Goal: Task Accomplishment & Management: Manage account settings

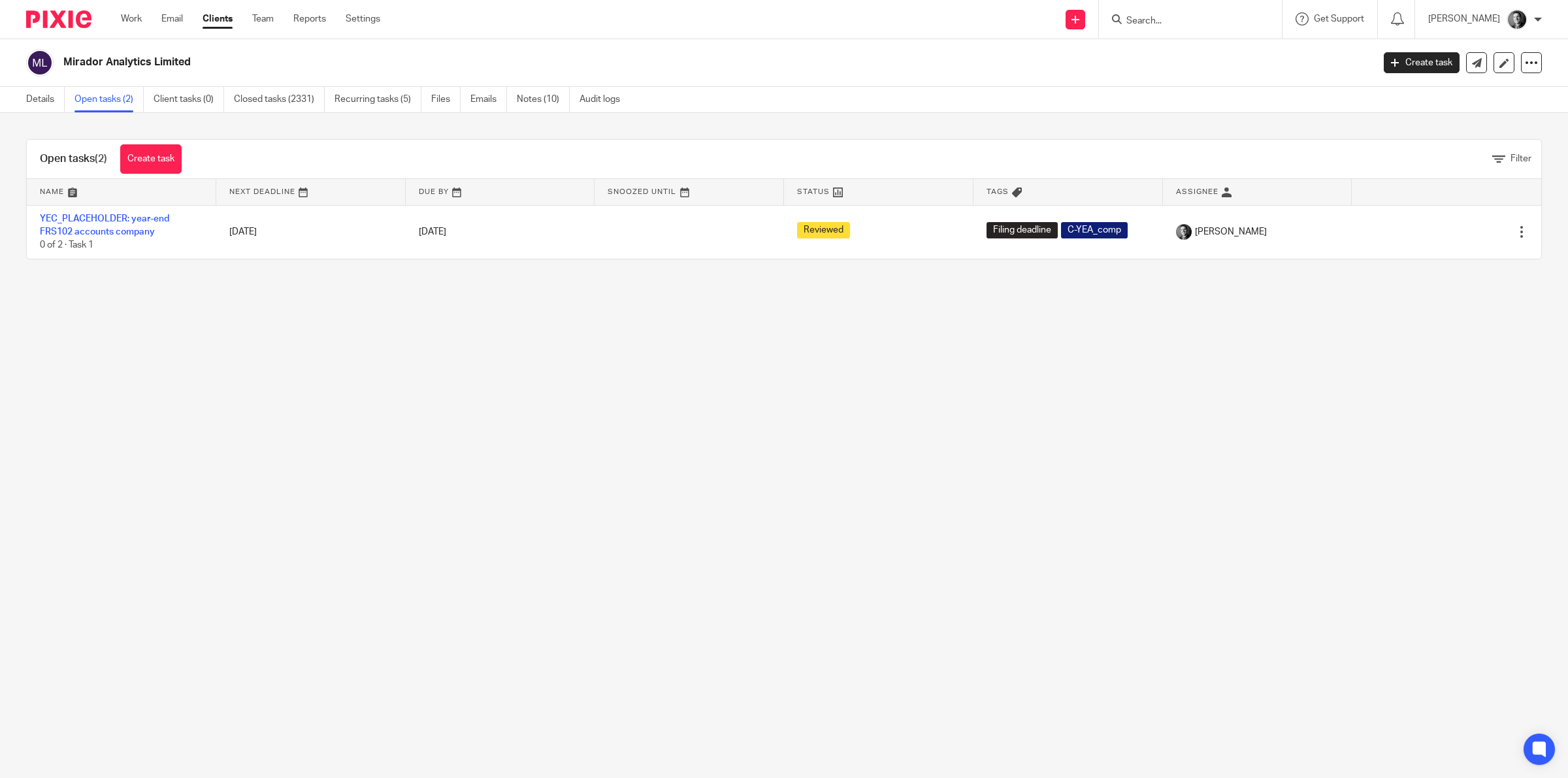
click at [1147, 25] on input "Search" at bounding box center [1184, 22] width 117 height 12
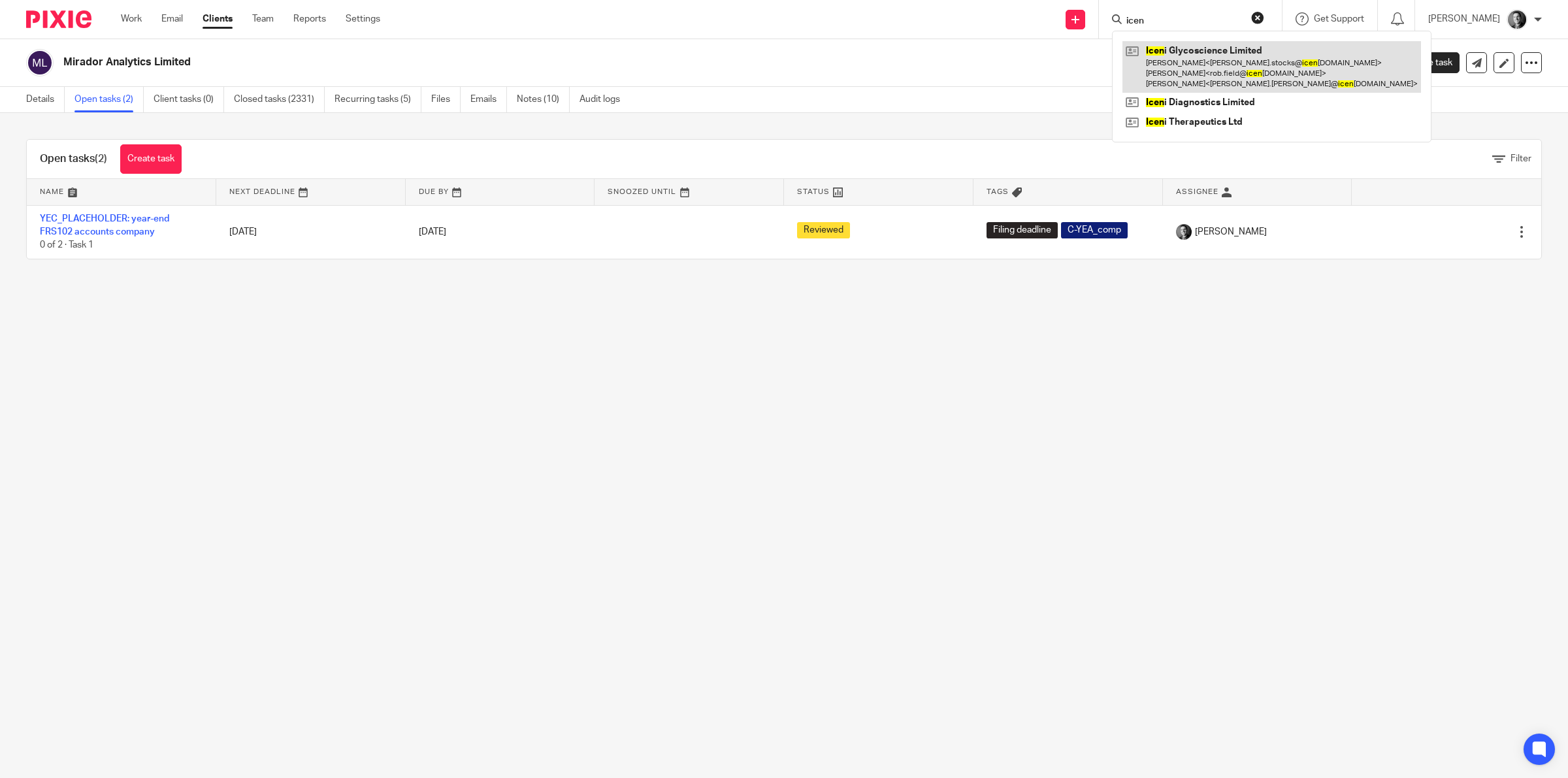
type input "icen"
click at [1194, 77] on link at bounding box center [1272, 67] width 298 height 52
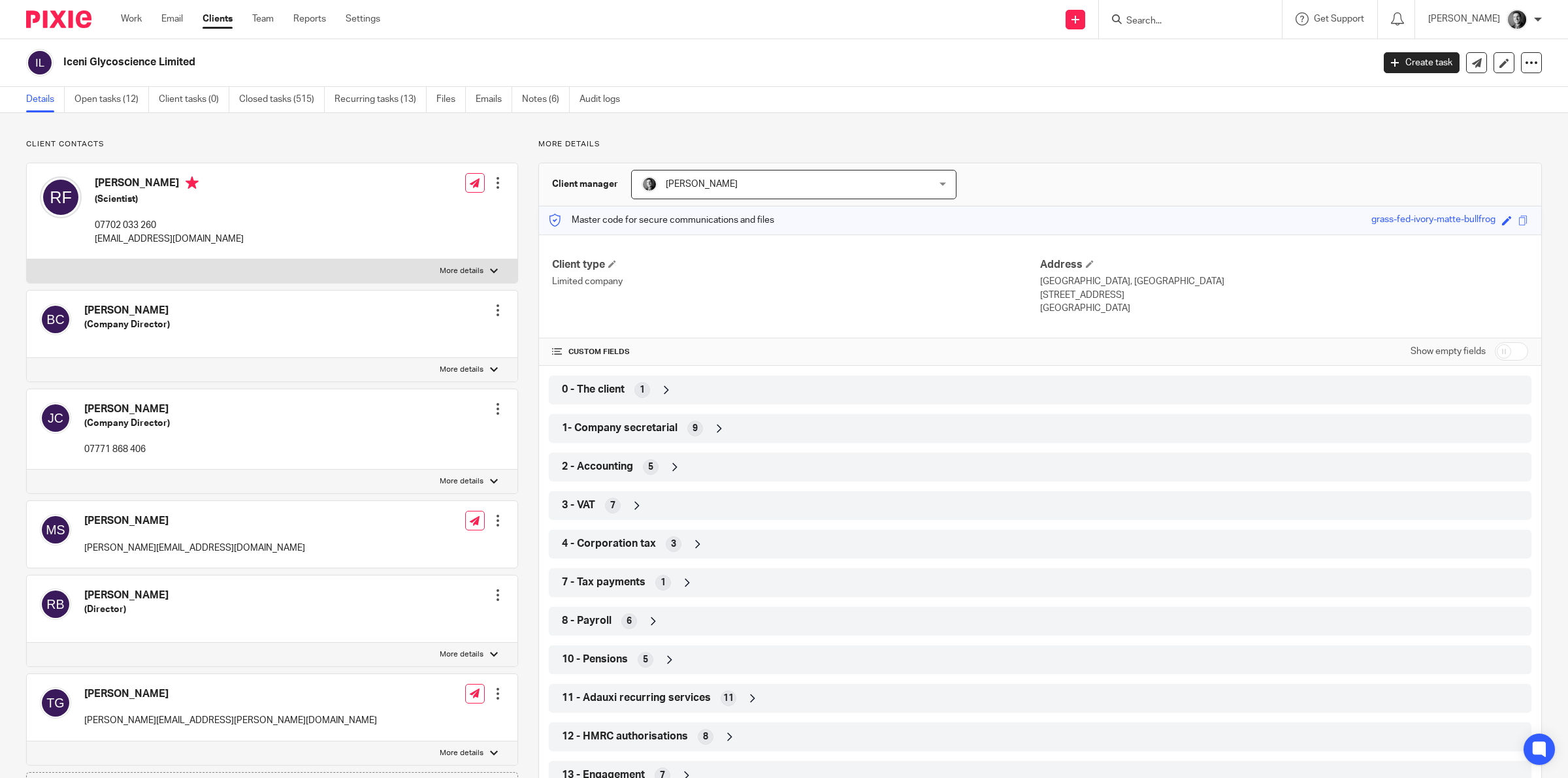
click at [537, 95] on link "Notes (6)" at bounding box center [546, 99] width 48 height 26
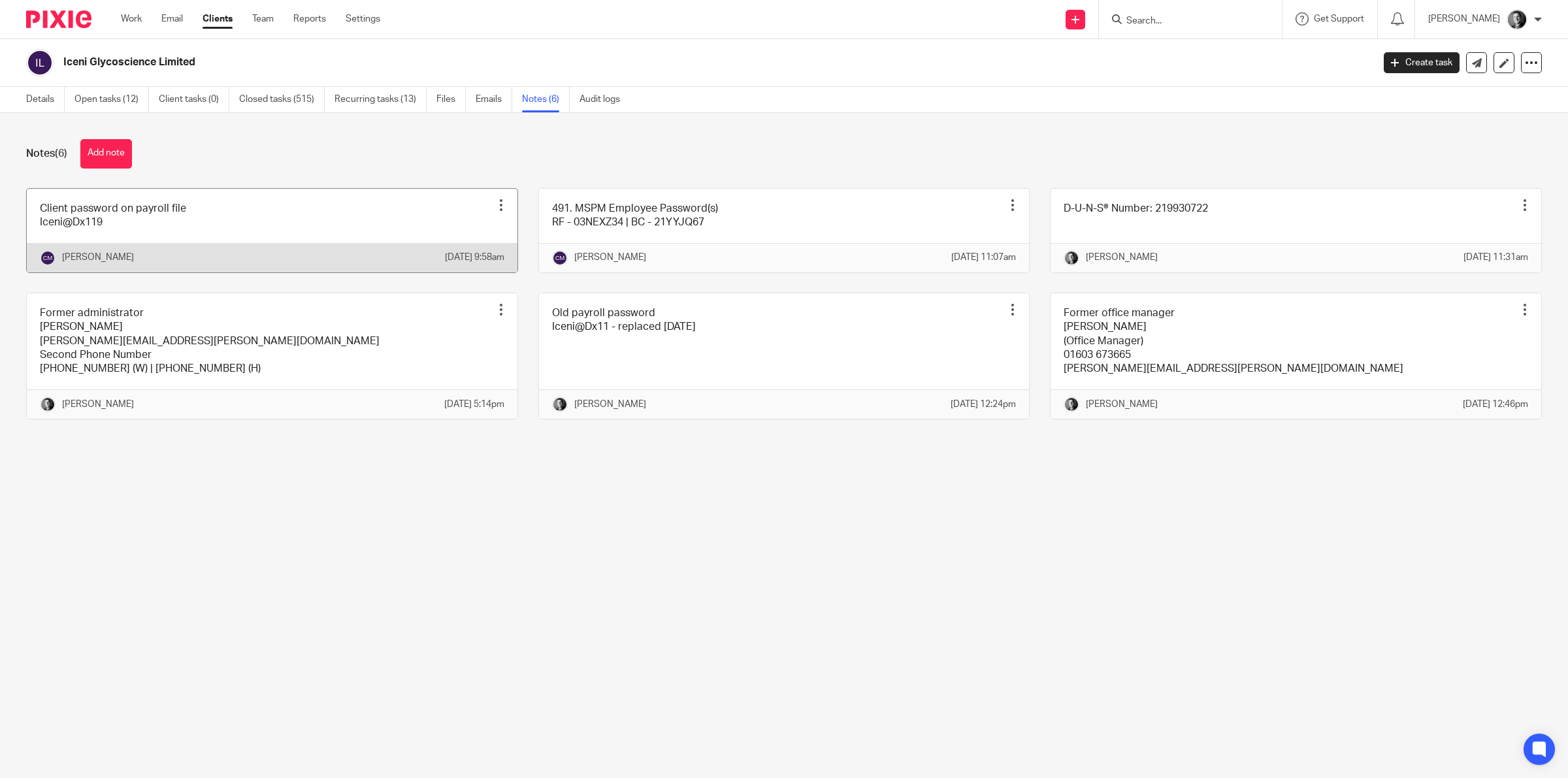
click at [77, 243] on link at bounding box center [272, 231] width 490 height 84
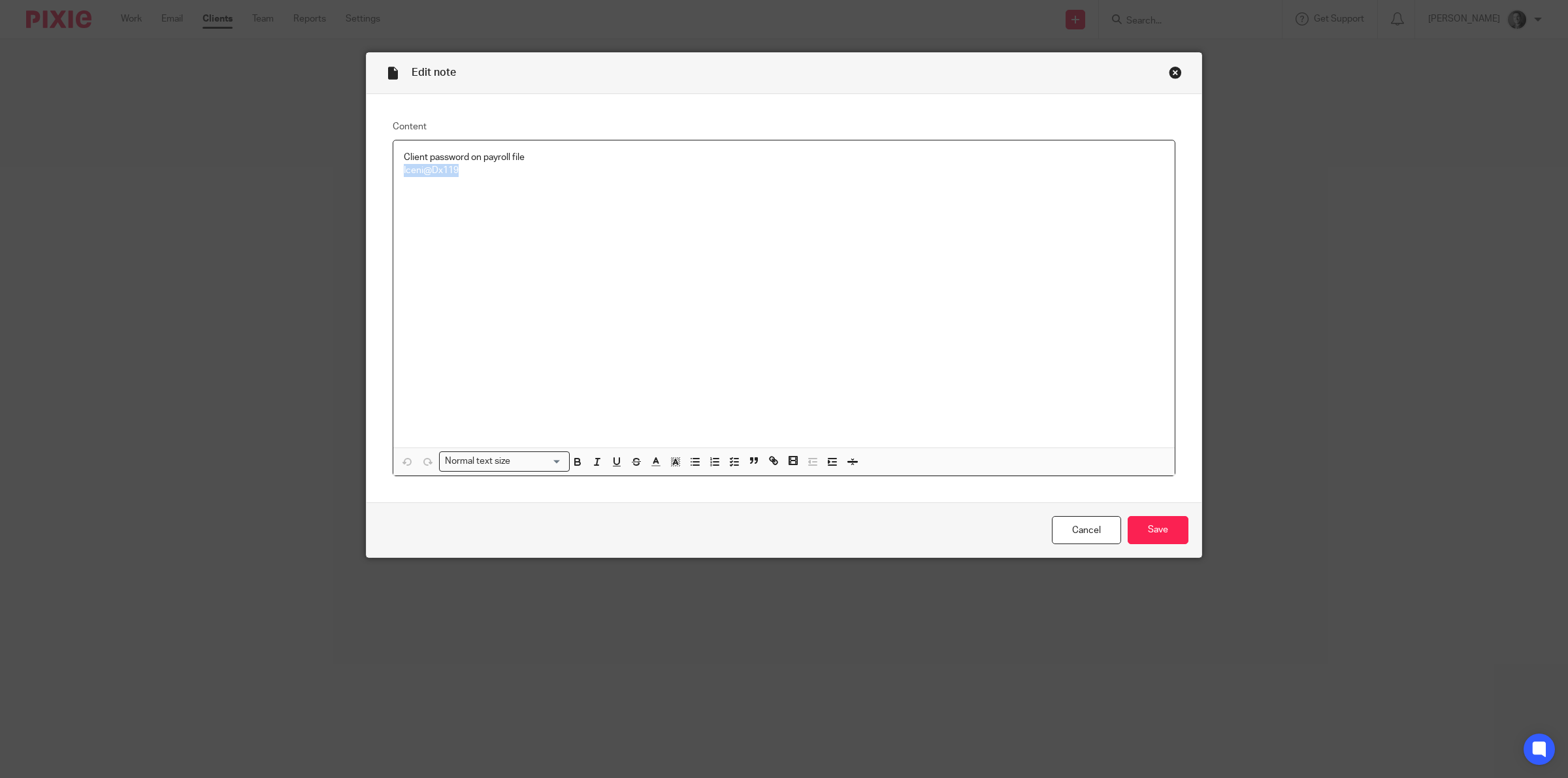
drag, startPoint x: 393, startPoint y: 170, endPoint x: 455, endPoint y: 171, distance: 62.0
click at [455, 171] on div "Client password on payroll file Iceni@Dx119" at bounding box center [783, 293] width 781 height 307
copy p "Iceni@Dx119"
click at [1089, 536] on link "Cancel" at bounding box center [1086, 530] width 70 height 28
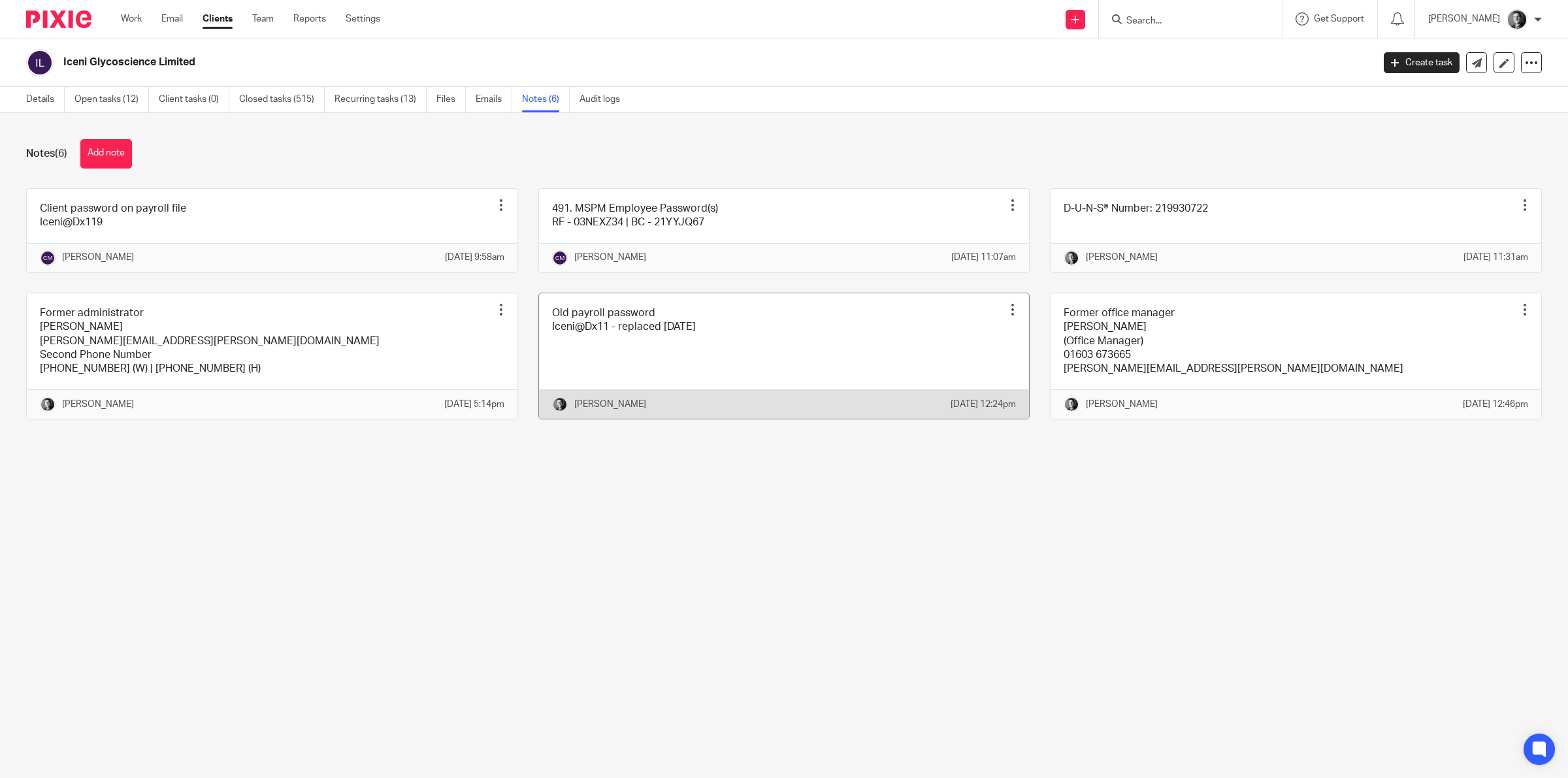
click at [566, 374] on link at bounding box center [784, 356] width 490 height 125
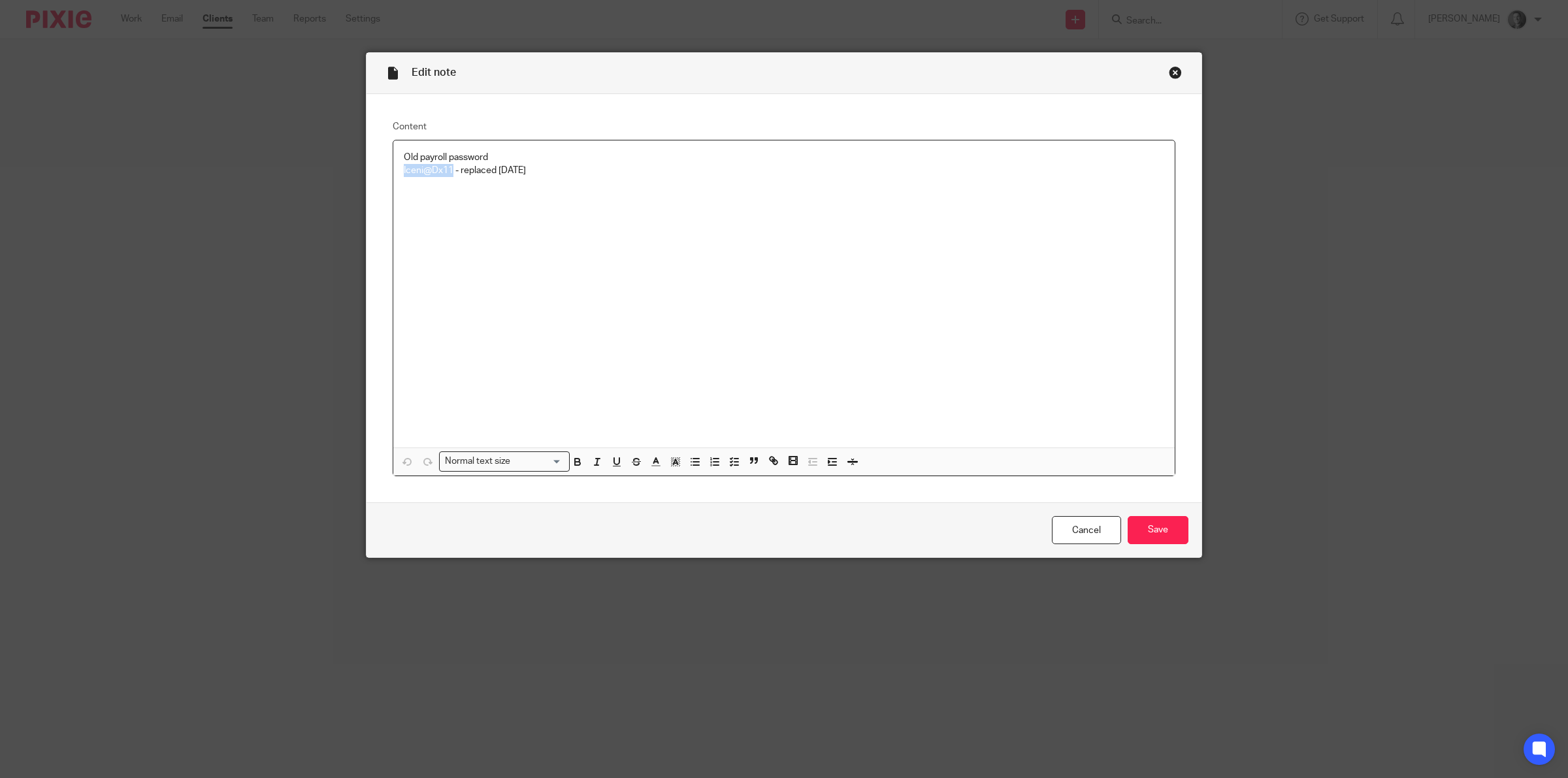
drag, startPoint x: 397, startPoint y: 171, endPoint x: 446, endPoint y: 164, distance: 49.5
click at [446, 164] on div "Old payroll password Iceni@Dx11 - replaced 13/7/21" at bounding box center [783, 293] width 781 height 307
copy p "Iceni@Dx11"
click at [1069, 534] on link "Cancel" at bounding box center [1086, 530] width 70 height 28
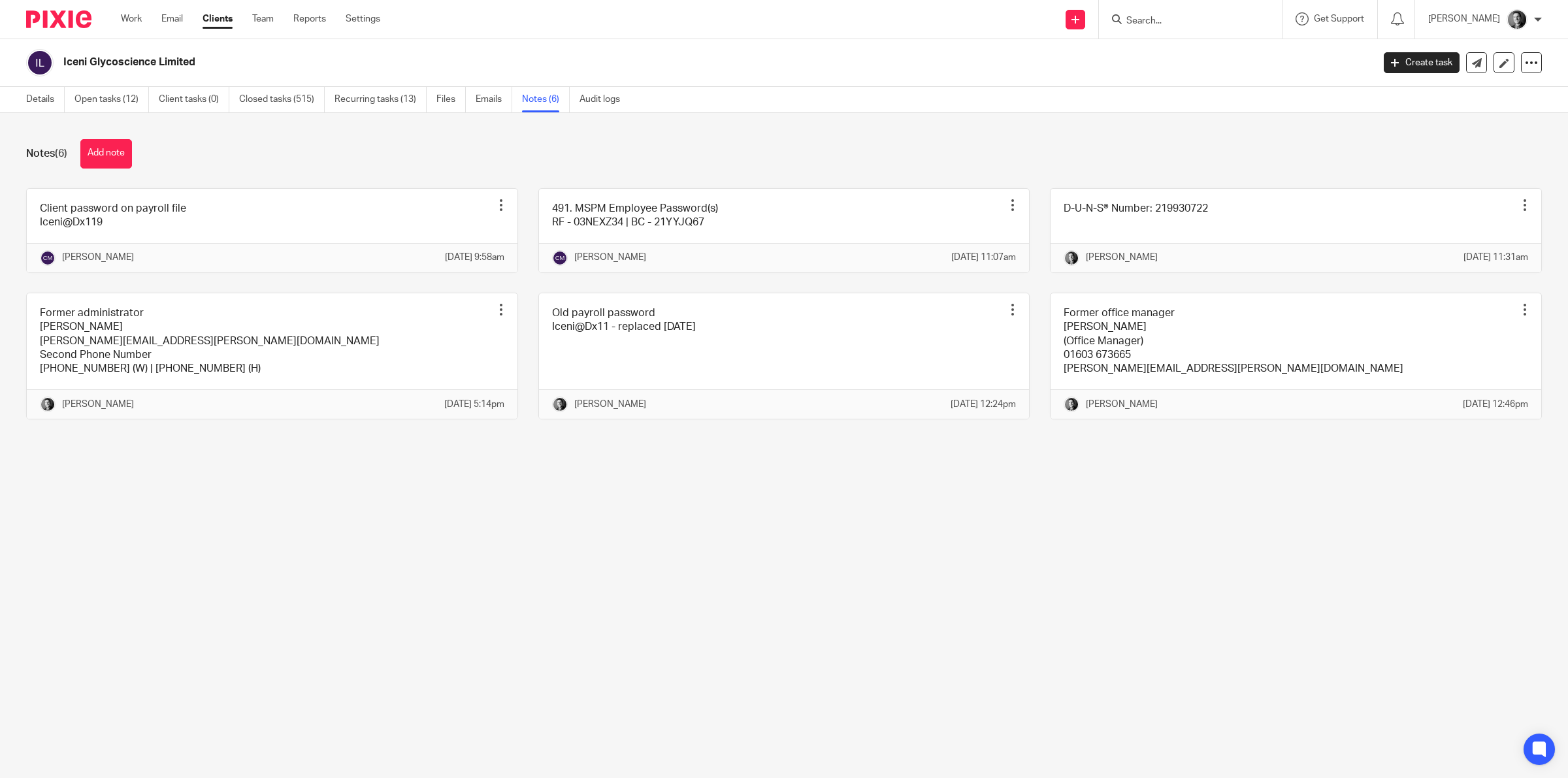
click at [1173, 16] on input "Search" at bounding box center [1184, 22] width 117 height 12
type input "fald"
click at [1190, 51] on link at bounding box center [1240, 56] width 235 height 30
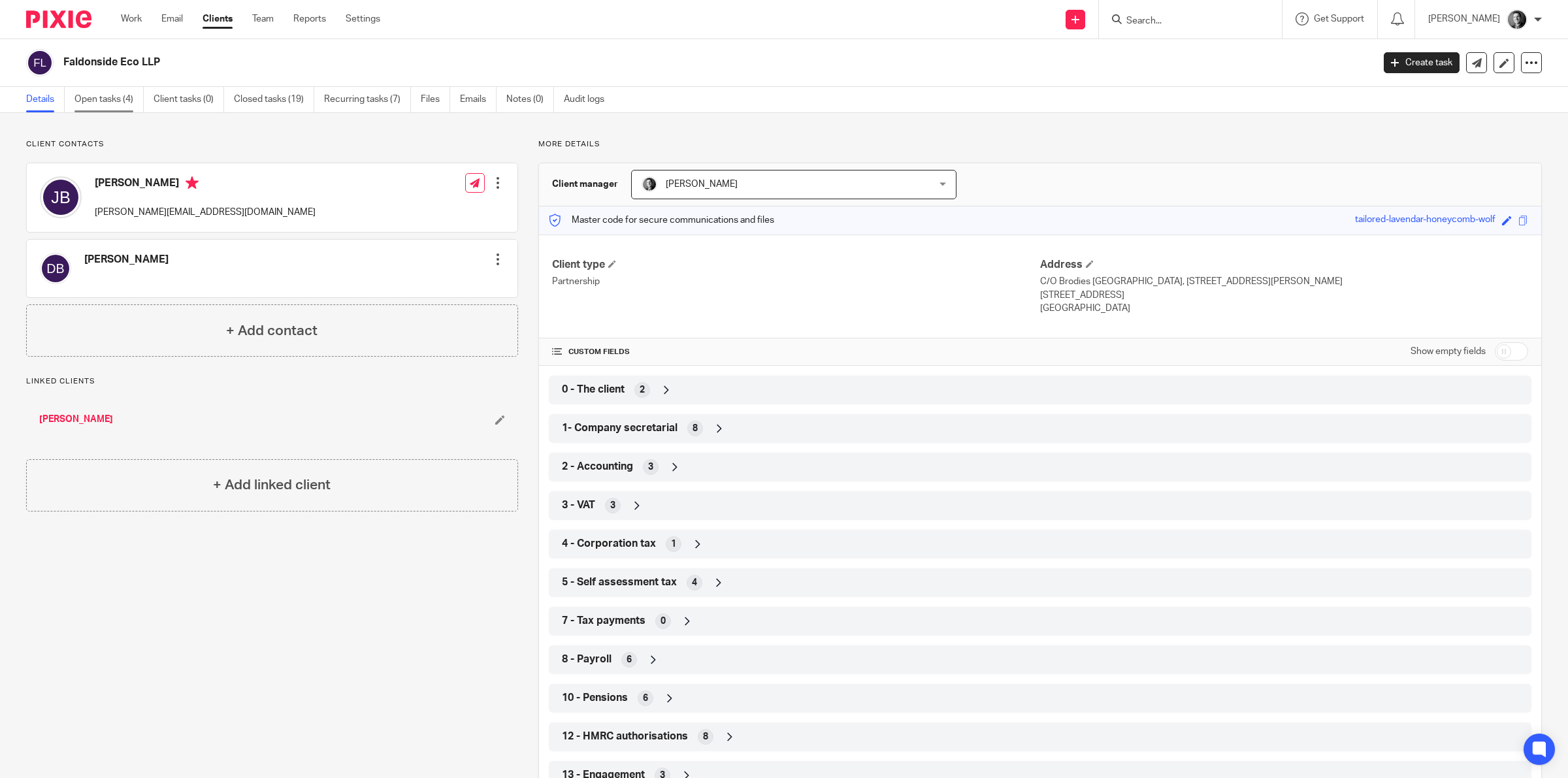
click at [112, 97] on link "Open tasks (4)" at bounding box center [109, 99] width 70 height 26
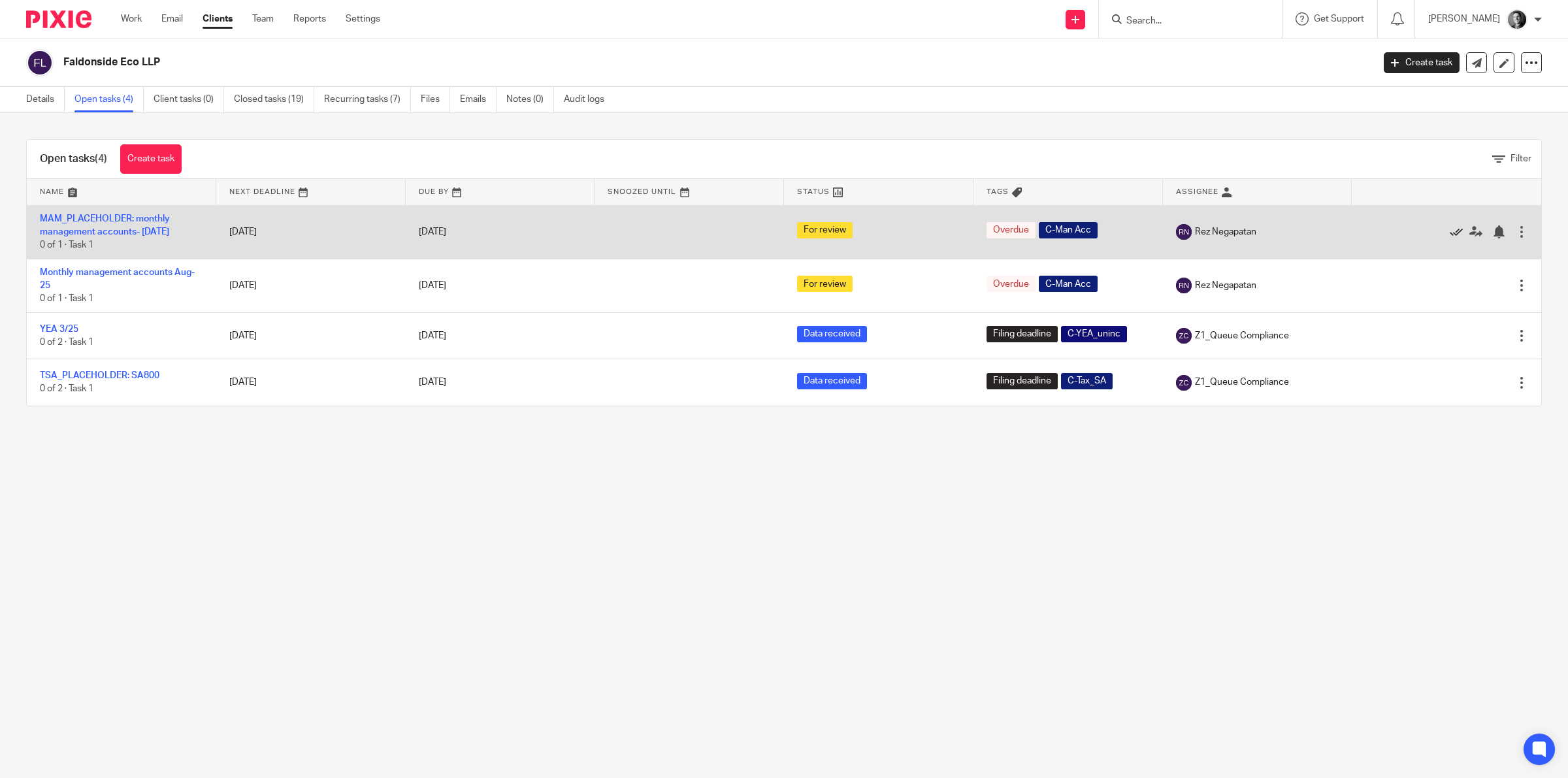
click at [1450, 232] on icon at bounding box center [1456, 232] width 13 height 13
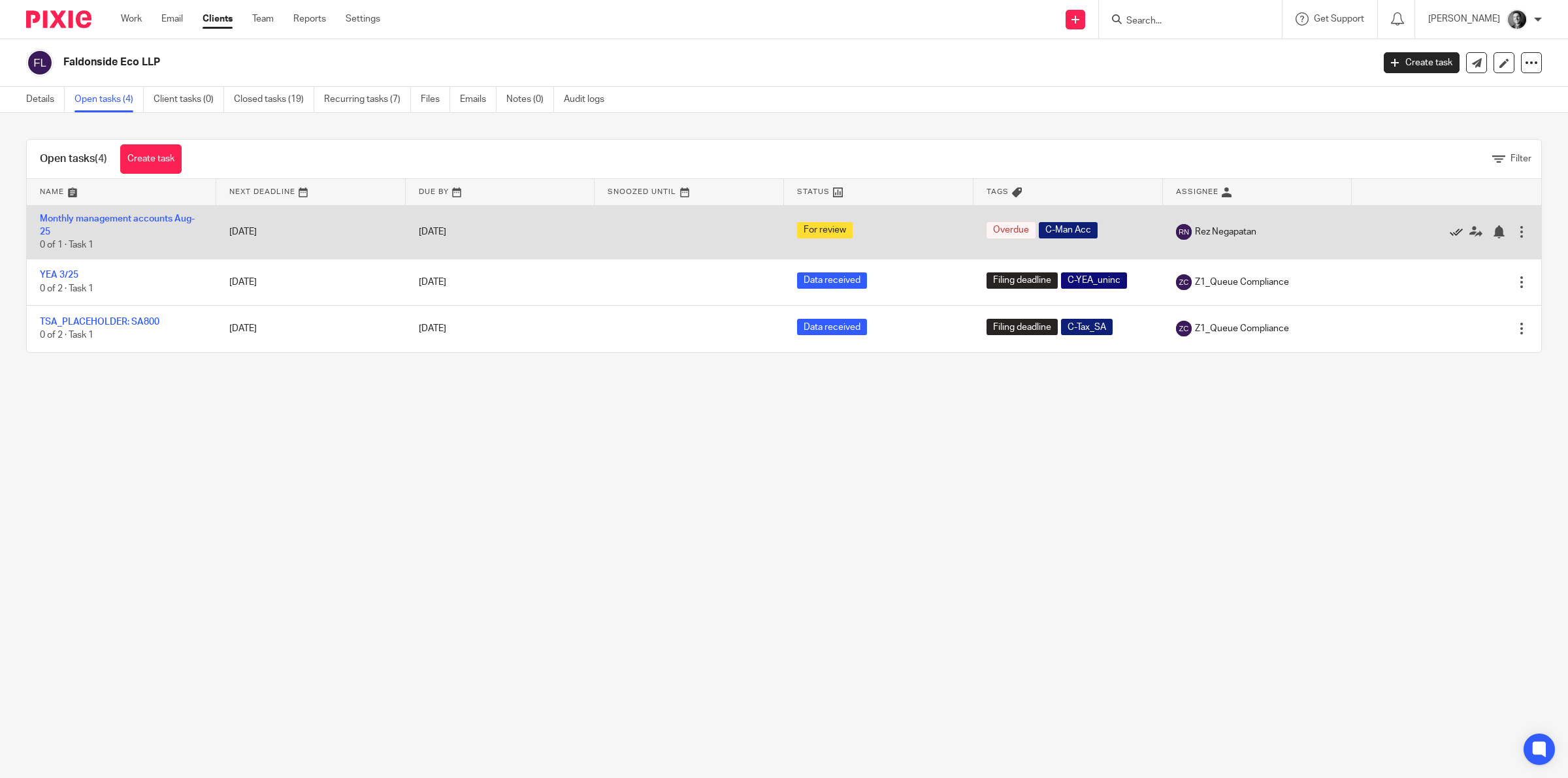
click at [1450, 231] on icon at bounding box center [1456, 232] width 13 height 13
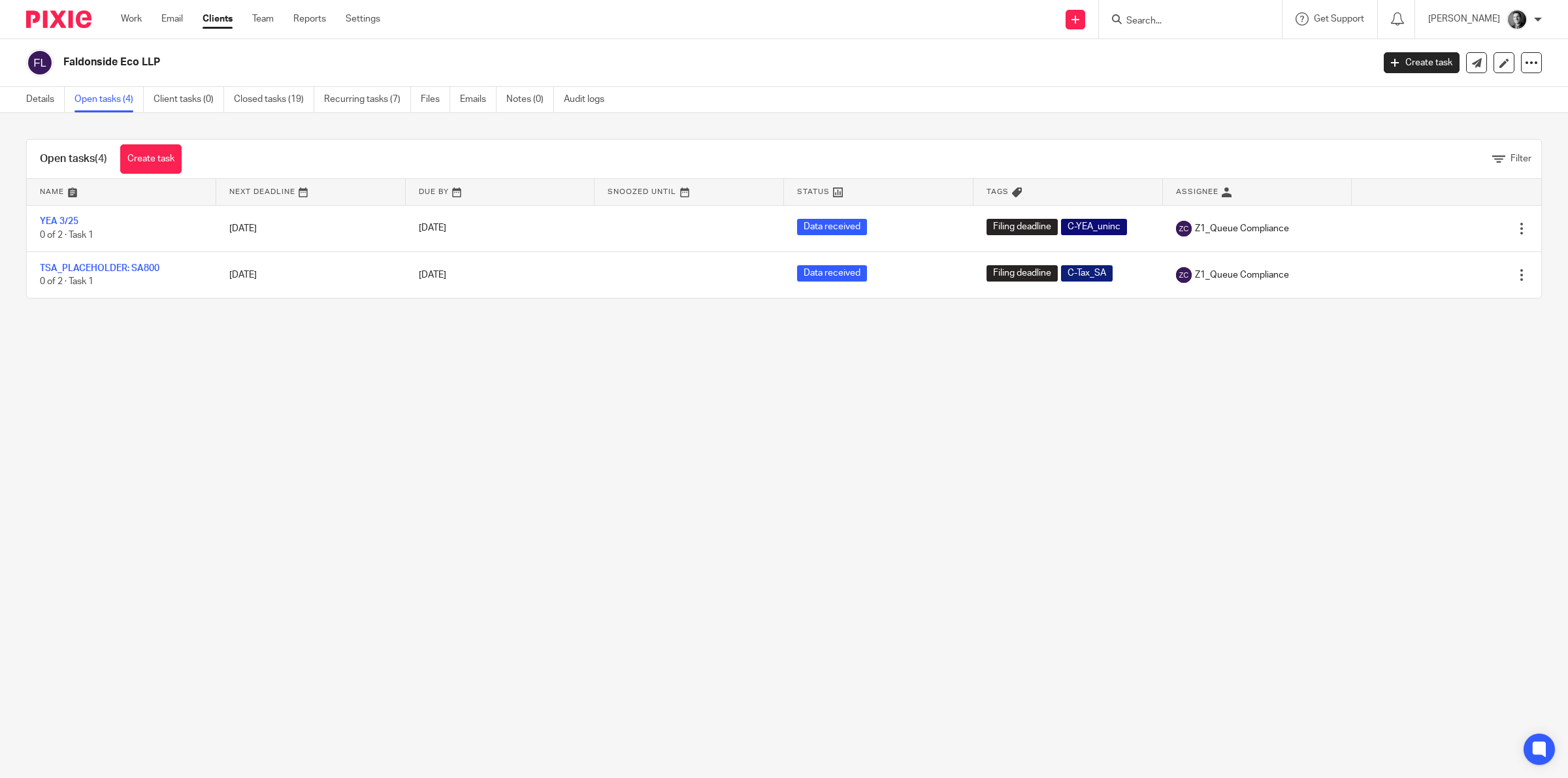
click at [1159, 8] on div at bounding box center [1190, 19] width 183 height 39
click at [1153, 20] on input "Search" at bounding box center [1184, 22] width 117 height 12
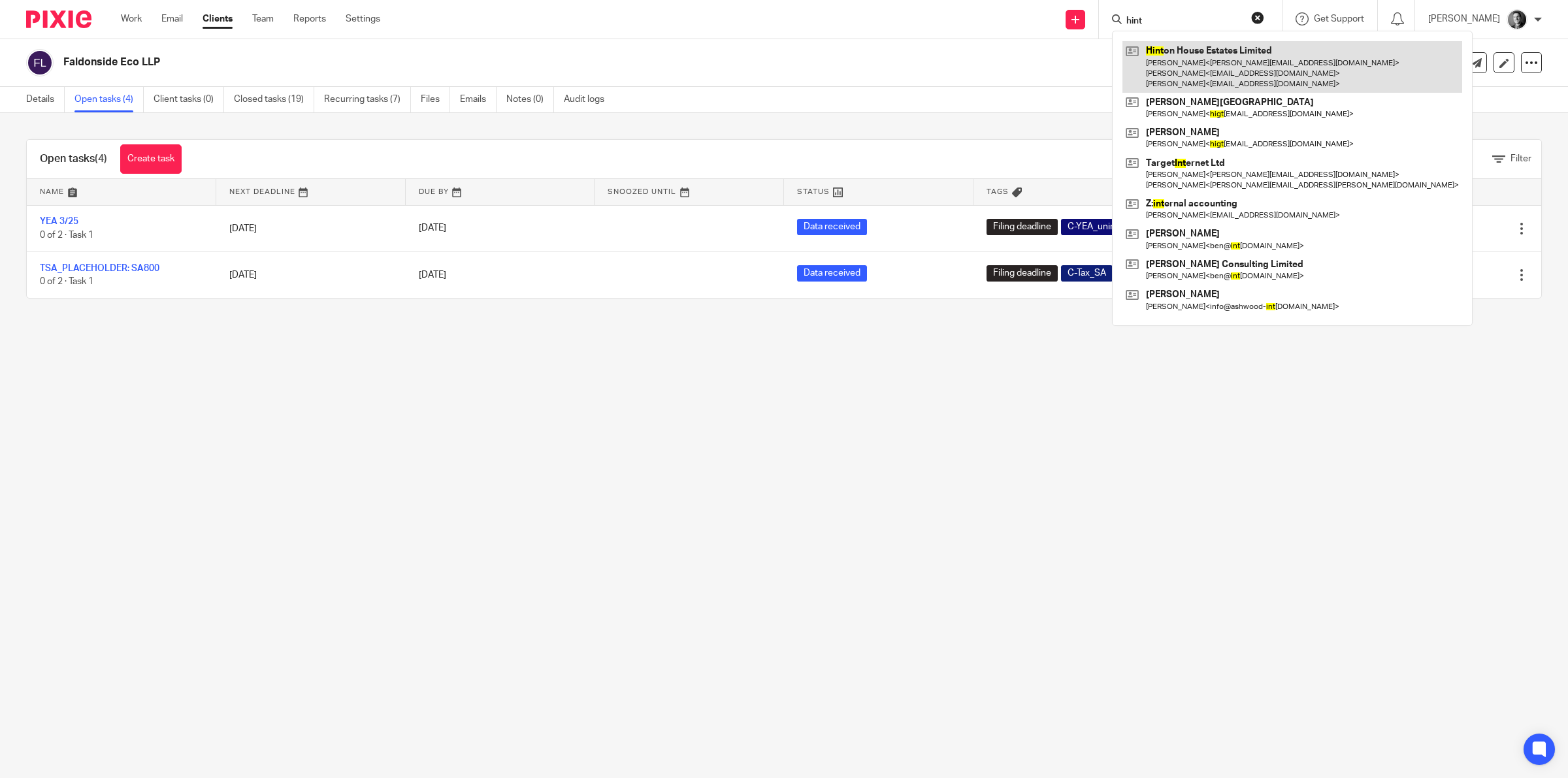
type input "hint"
click at [1204, 50] on link at bounding box center [1291, 67] width 339 height 52
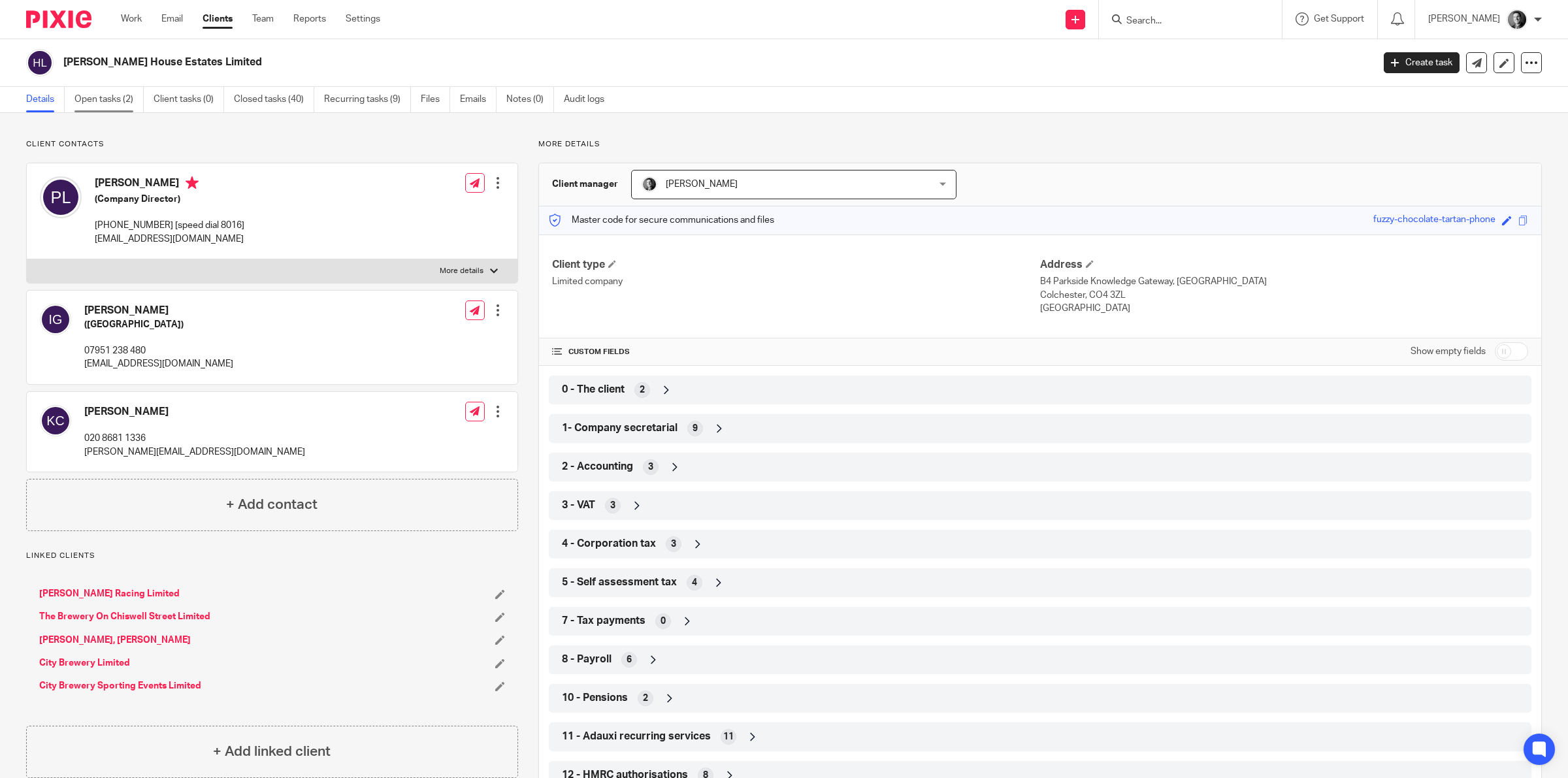
click at [117, 97] on link "Open tasks (2)" at bounding box center [109, 99] width 70 height 26
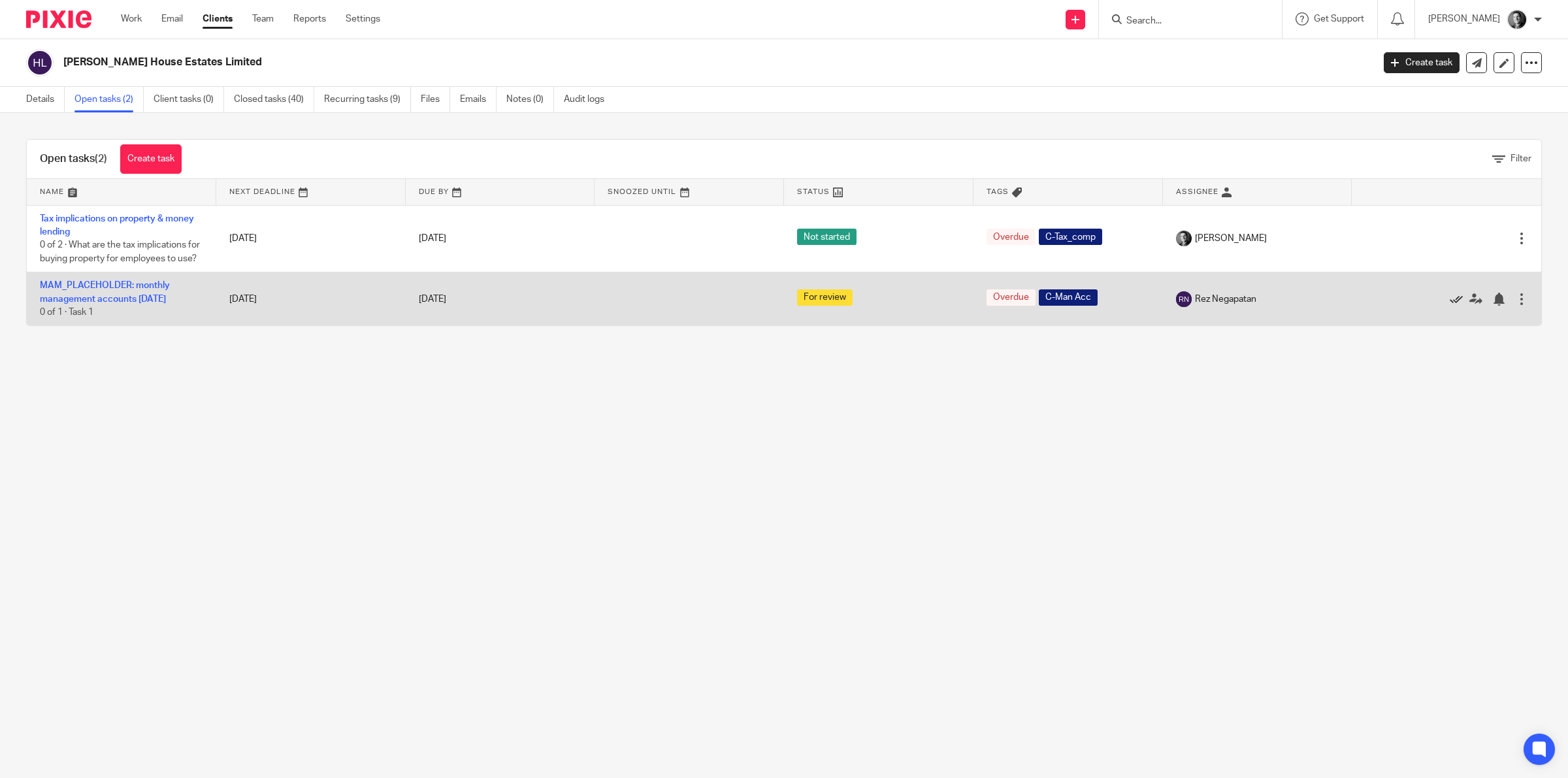
click at [1450, 305] on icon at bounding box center [1456, 298] width 13 height 13
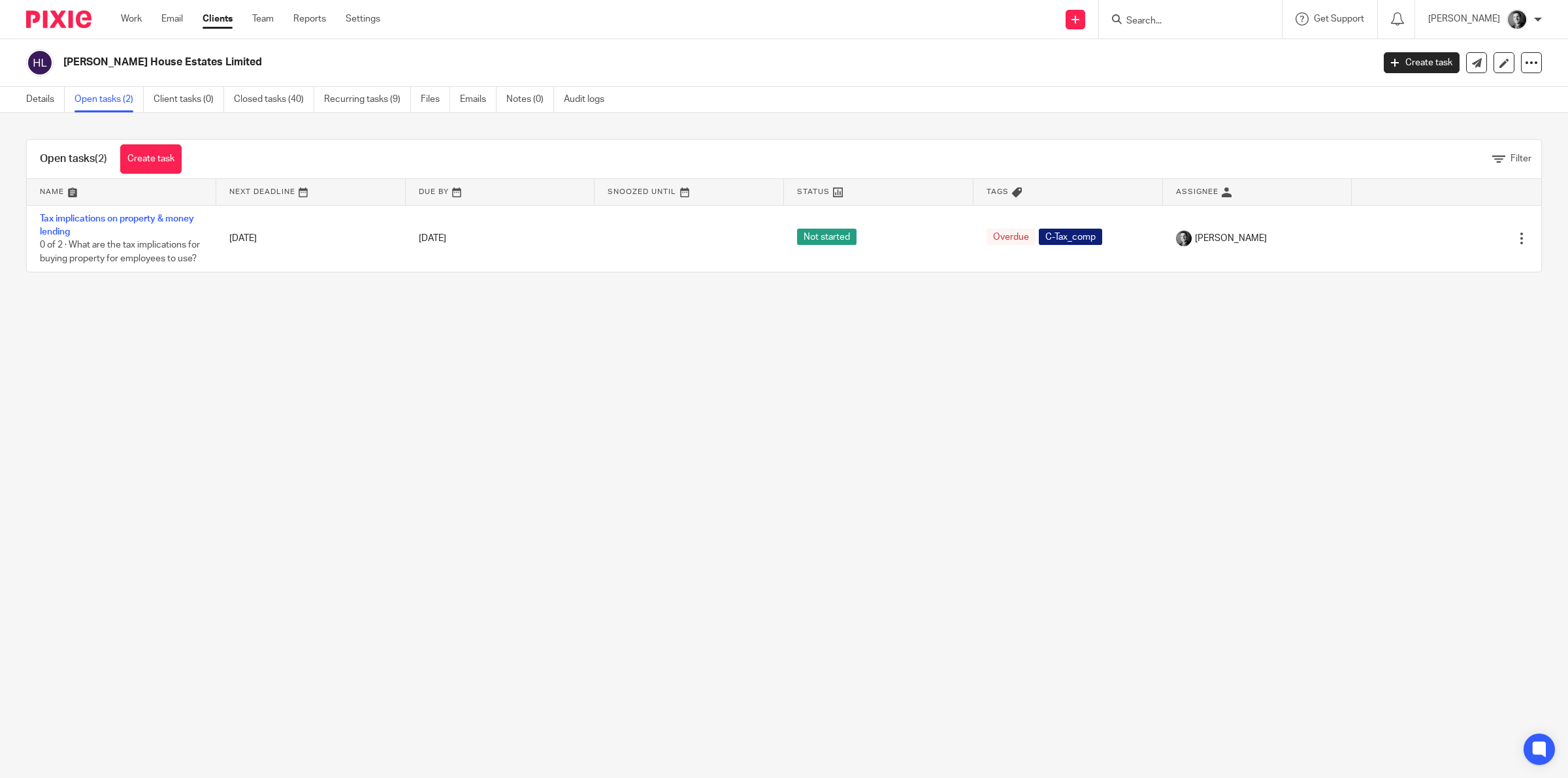
click at [1144, 18] on input "Search" at bounding box center [1184, 22] width 117 height 12
type input "adau"
click at [1132, 61] on div "Hinton House Estates Limited" at bounding box center [713, 63] width 1300 height 14
click at [1182, 20] on input "Search" at bounding box center [1184, 22] width 117 height 12
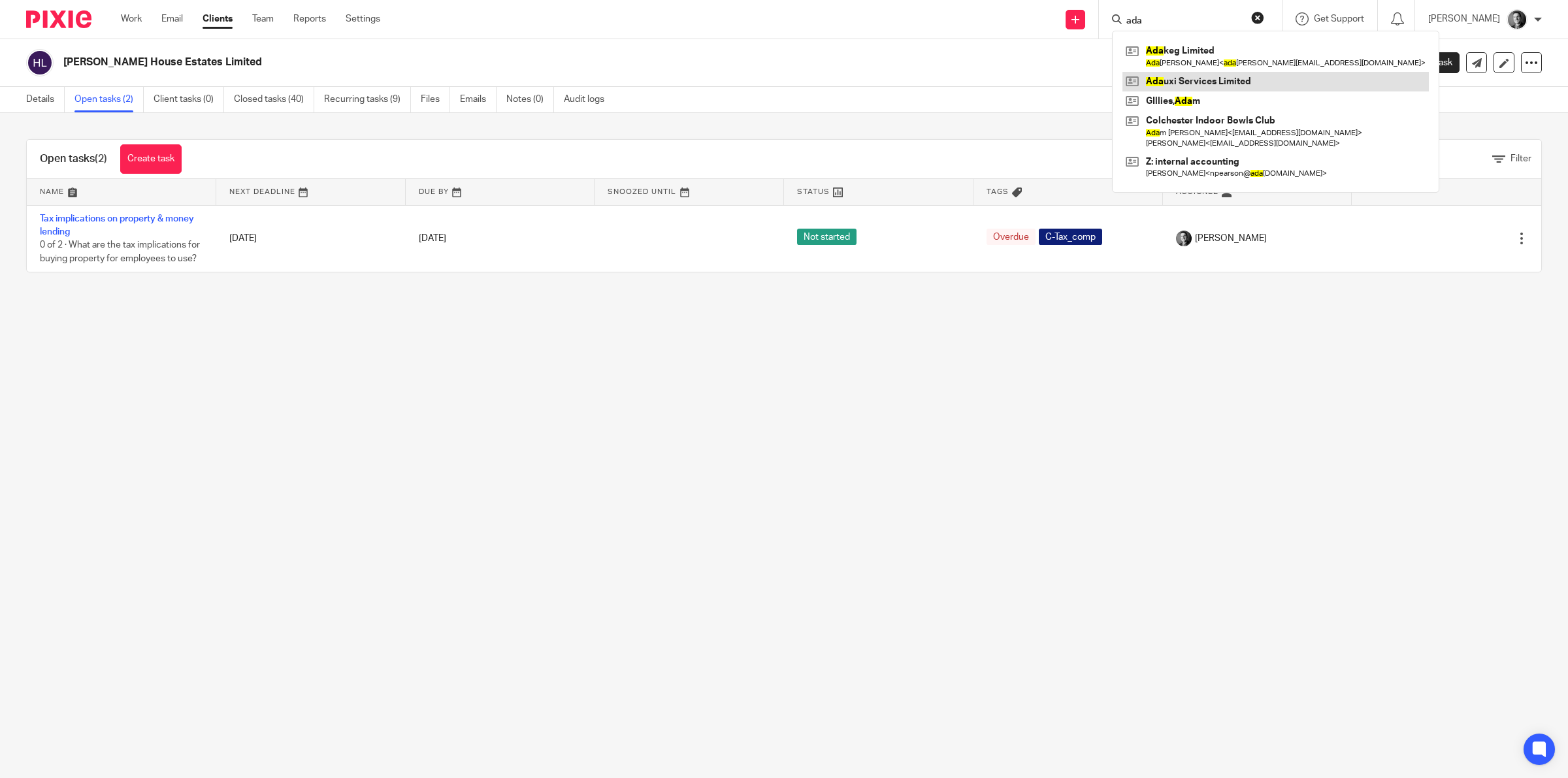
type input "ada"
click at [1175, 74] on link at bounding box center [1275, 82] width 306 height 20
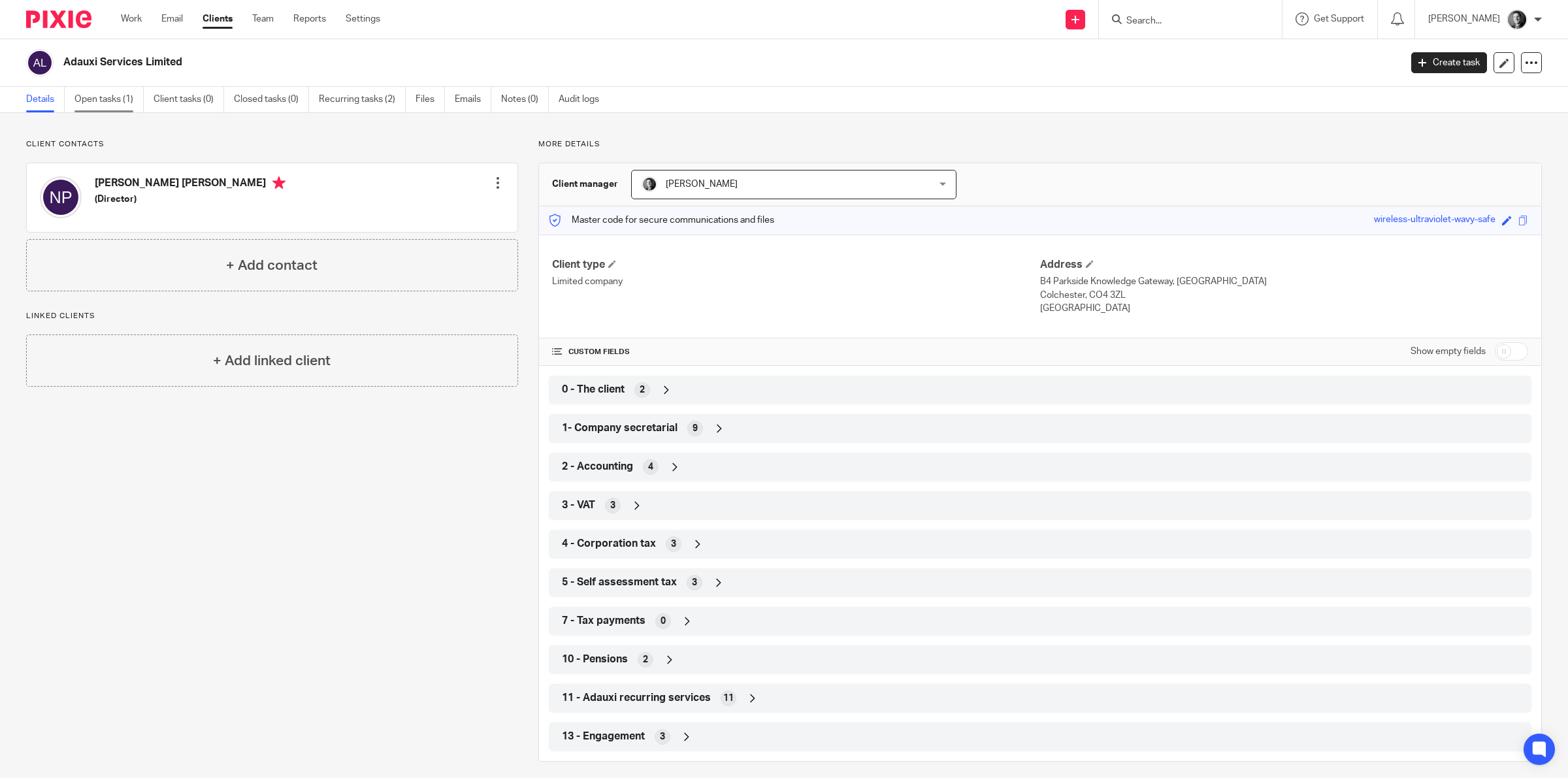
click at [115, 97] on link "Open tasks (1)" at bounding box center [109, 99] width 70 height 26
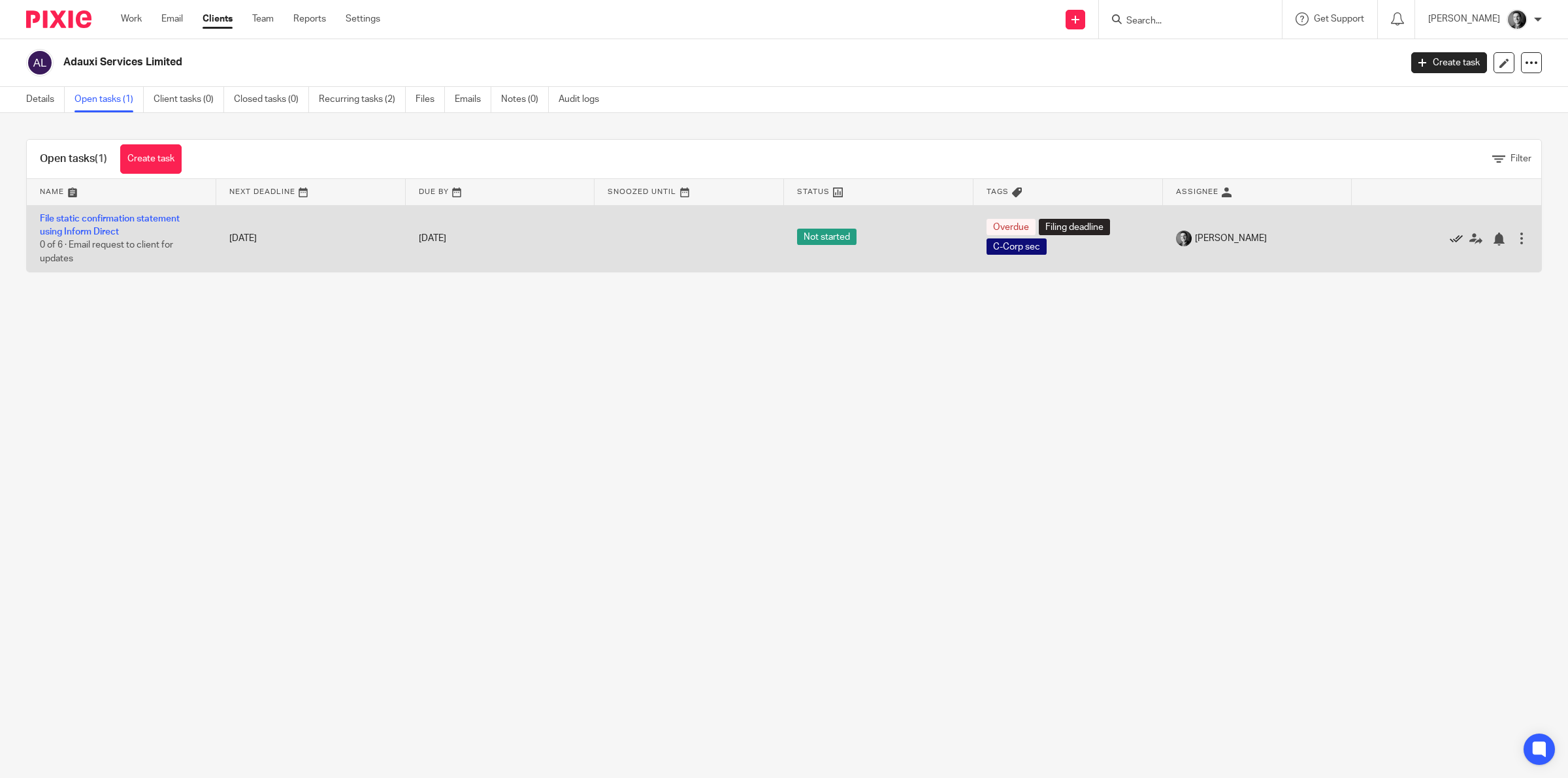
click at [1450, 233] on icon at bounding box center [1456, 239] width 13 height 13
